Goal: Transaction & Acquisition: Purchase product/service

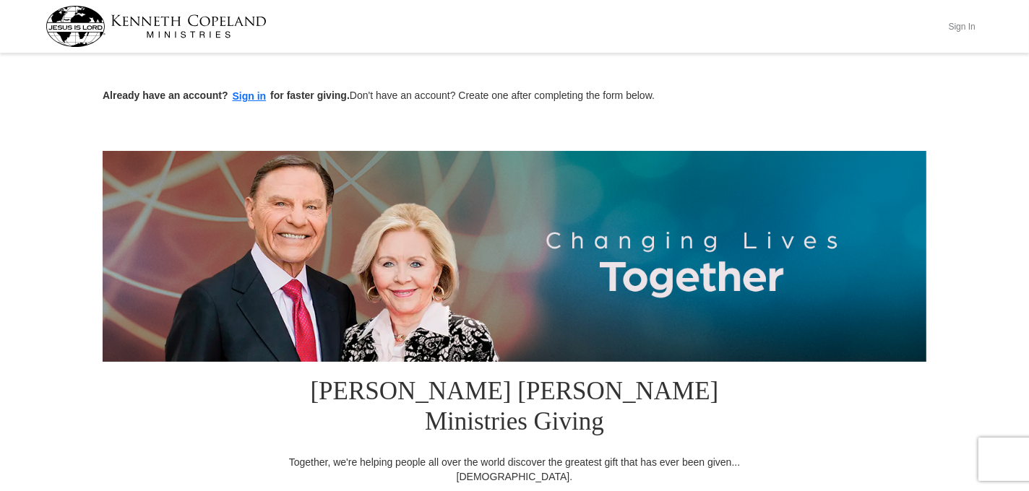
click at [966, 20] on button "Sign In" at bounding box center [961, 26] width 43 height 22
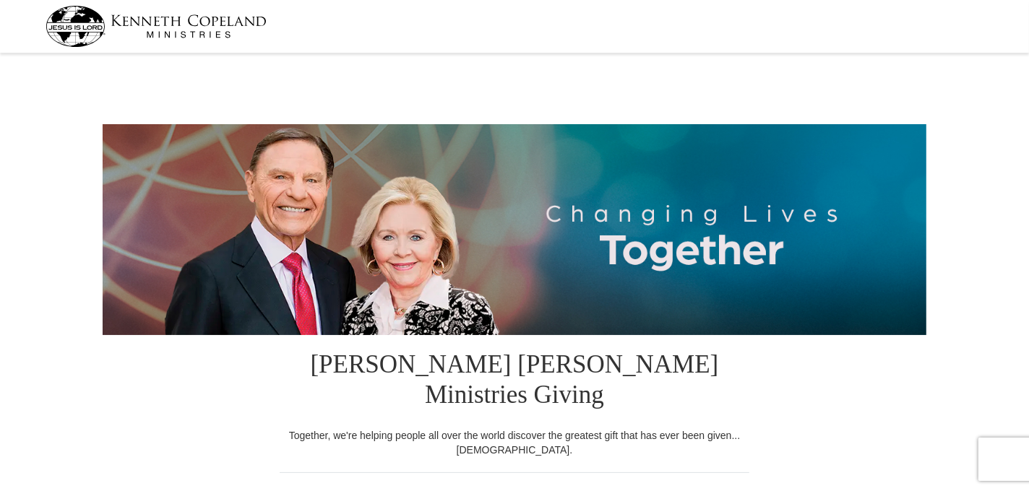
select select "OK"
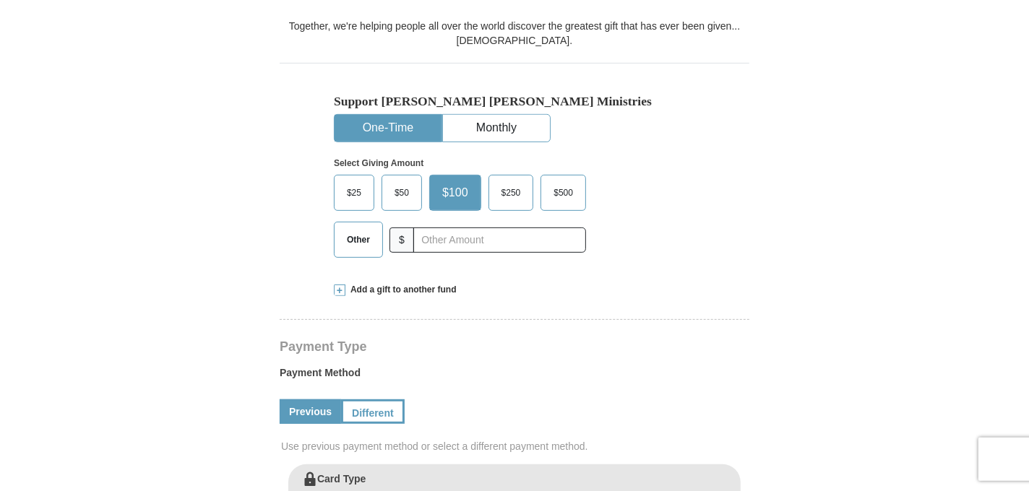
scroll to position [408, 0]
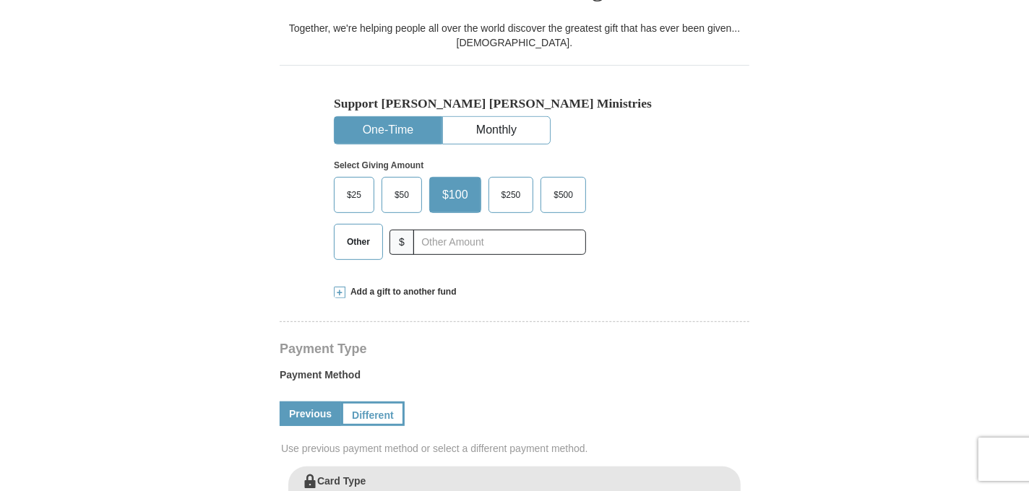
click at [351, 231] on span "Other" at bounding box center [359, 242] width 38 height 22
click at [0, 0] on input "Other" at bounding box center [0, 0] width 0 height 0
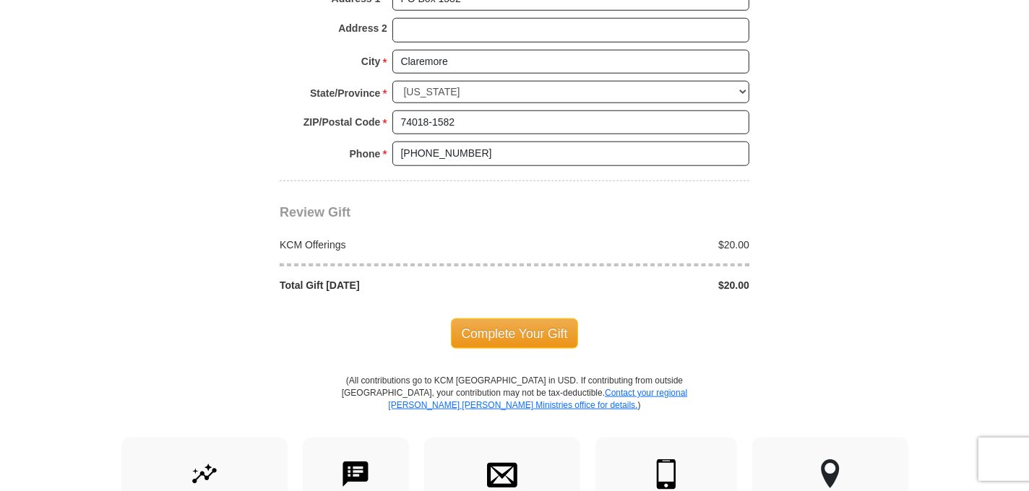
scroll to position [1459, 0]
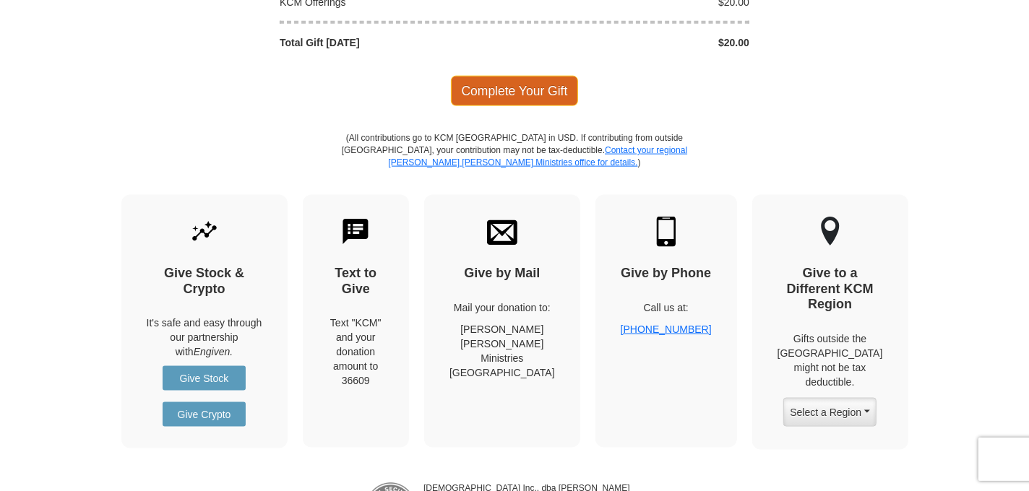
type input "20.00"
click at [517, 76] on span "Complete Your Gift" at bounding box center [515, 91] width 128 height 30
